Goal: Use online tool/utility: Utilize a website feature to perform a specific function

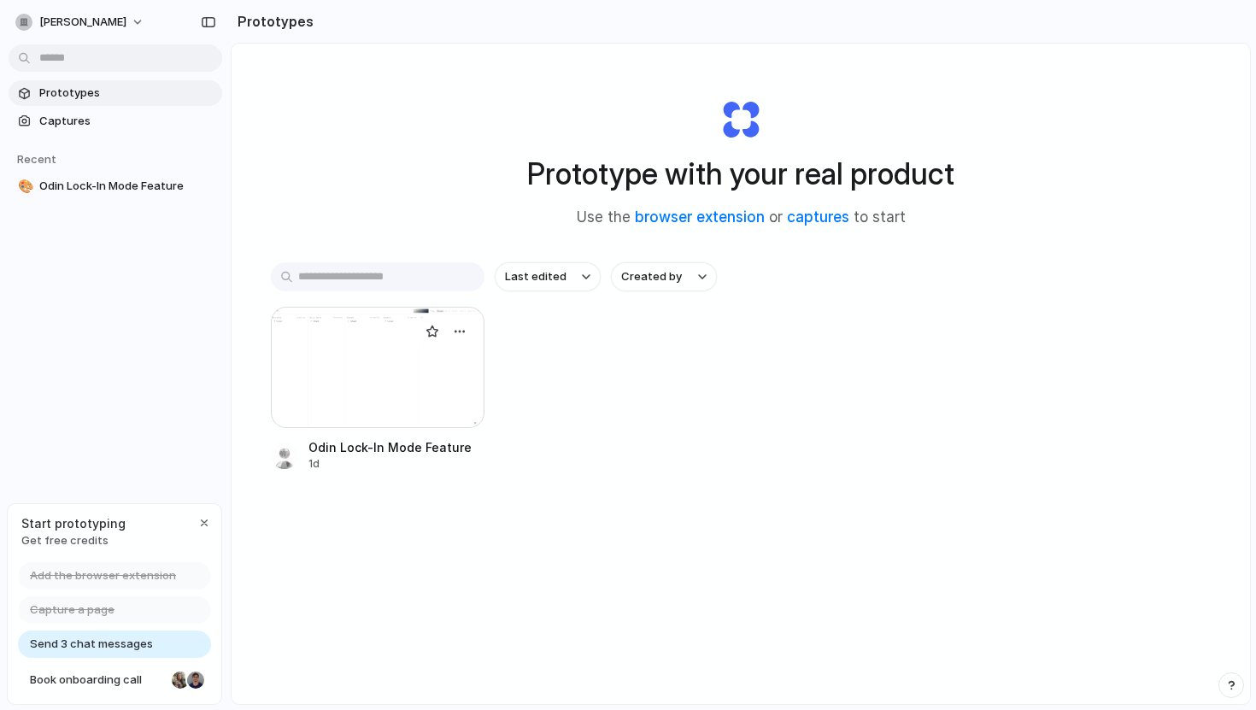
click at [350, 353] on div at bounding box center [378, 367] width 214 height 121
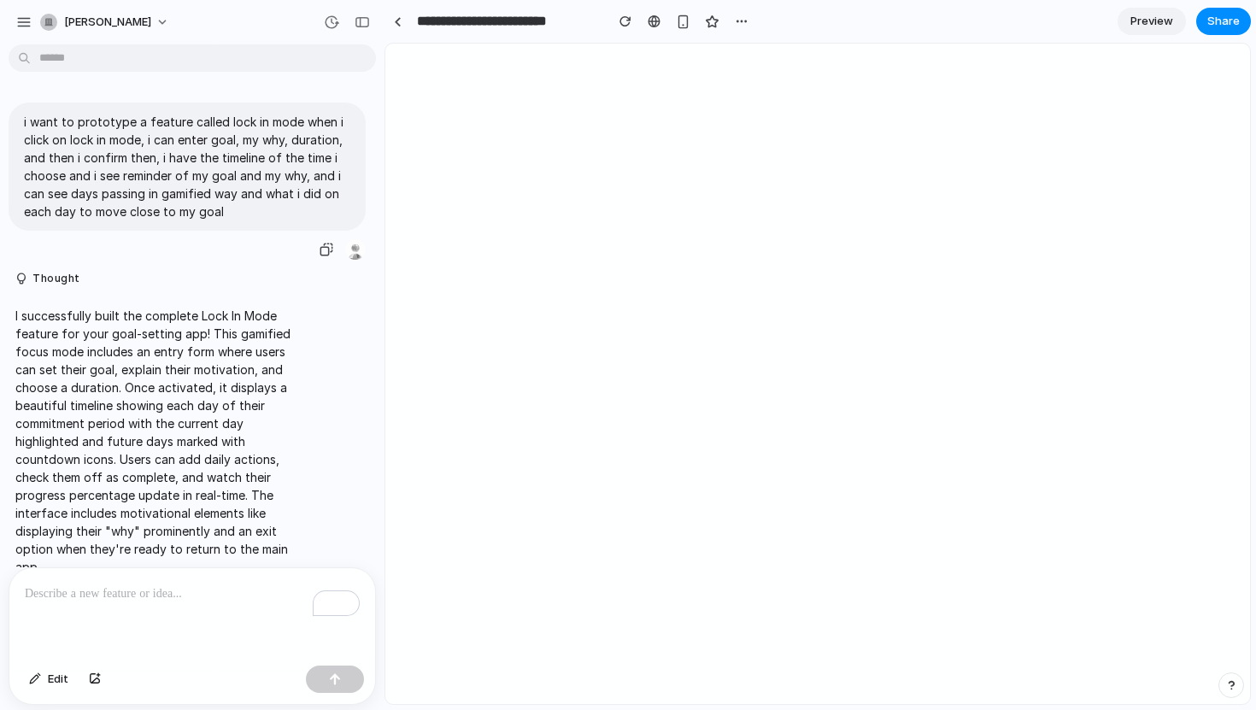
click at [159, 161] on p "i want to prototype a feature called lock in mode when i click on lock in mode,…" at bounding box center [187, 167] width 326 height 108
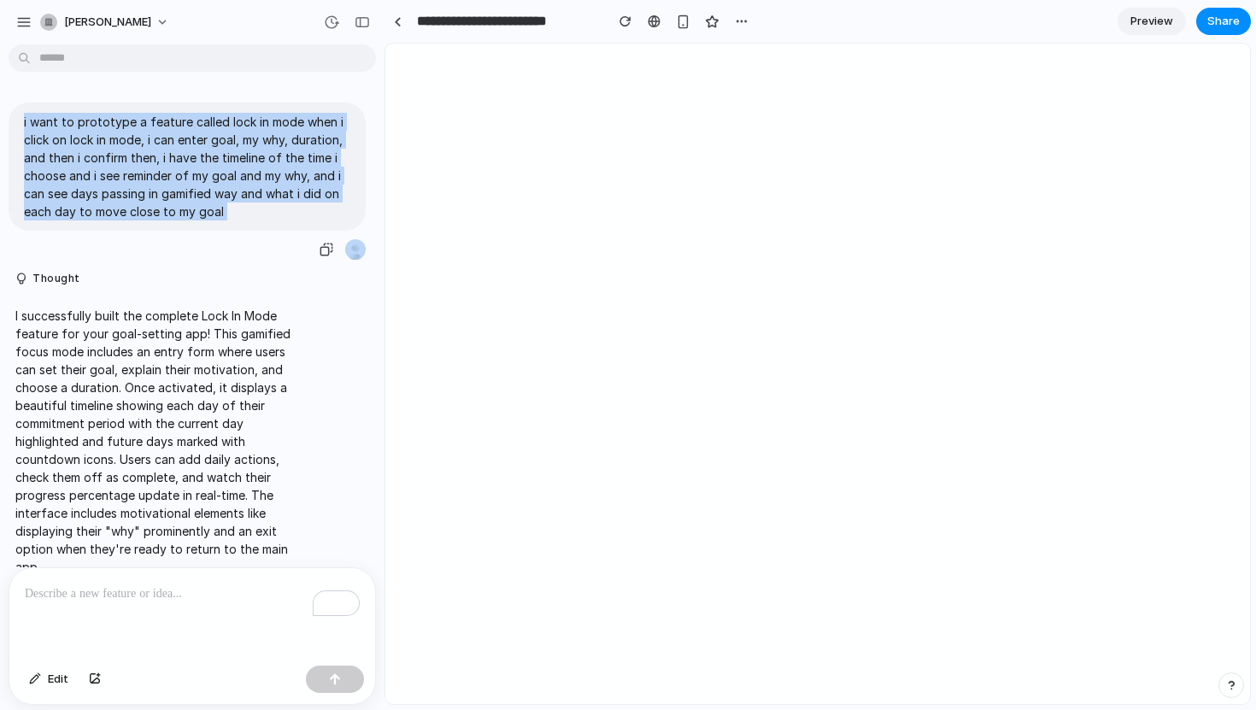
click at [159, 161] on p "i want to prototype a feature called lock in mode when i click on lock in mode,…" at bounding box center [187, 167] width 326 height 108
copy div "i want to prototype a feature called lock in mode when i click on lock in mode,…"
